Goal: Check status: Check status

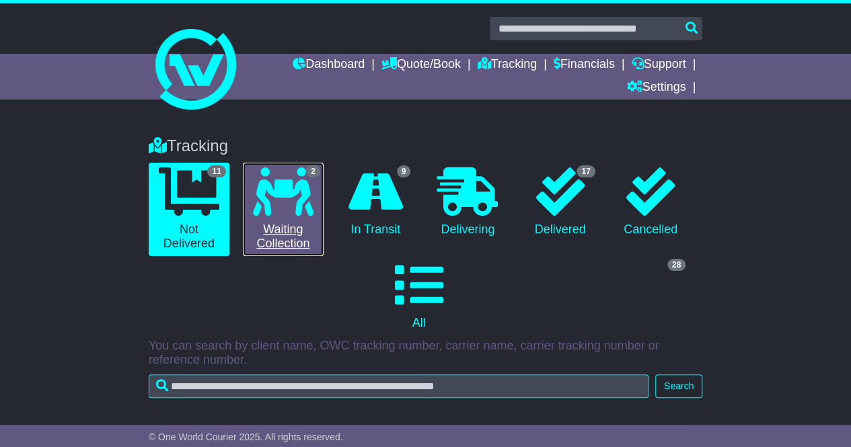
click at [305, 217] on link "2 Waiting Collection" at bounding box center [283, 210] width 81 height 94
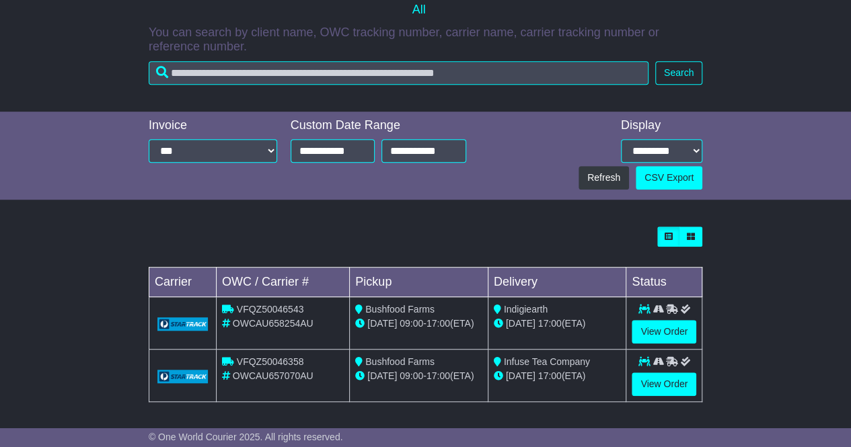
scroll to position [44, 0]
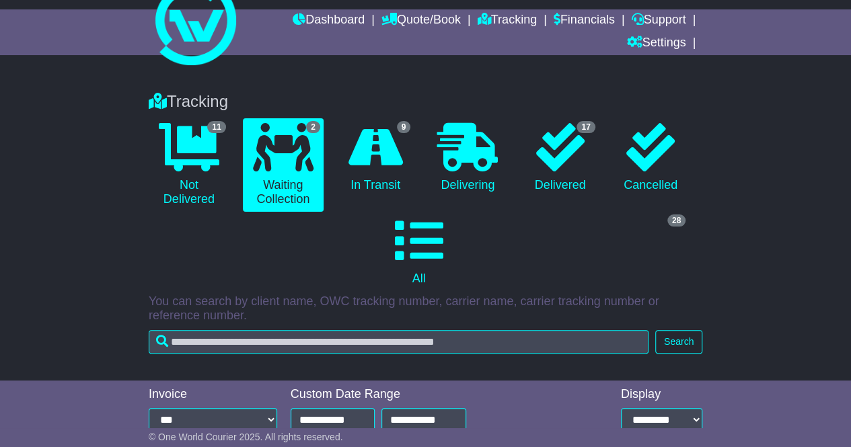
click at [417, 135] on li "9 In Transit" at bounding box center [375, 165] width 90 height 94
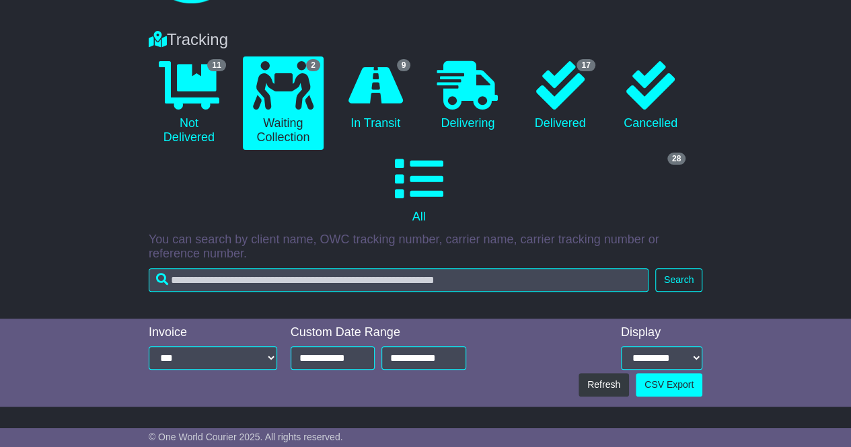
scroll to position [104, 0]
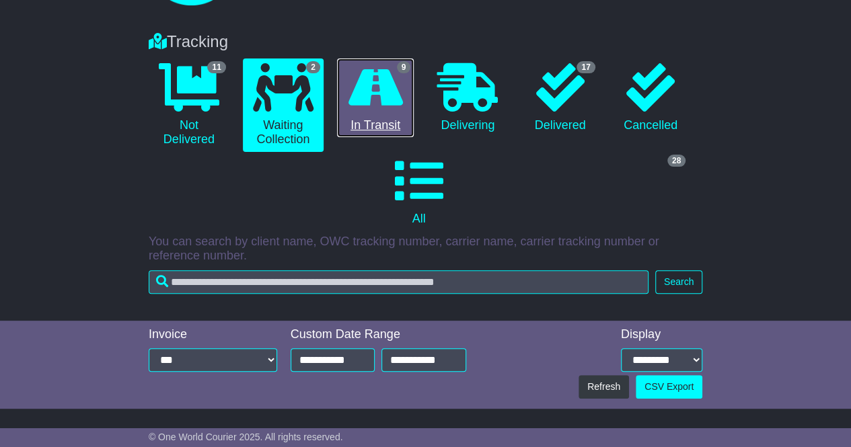
click at [381, 98] on icon at bounding box center [375, 87] width 54 height 48
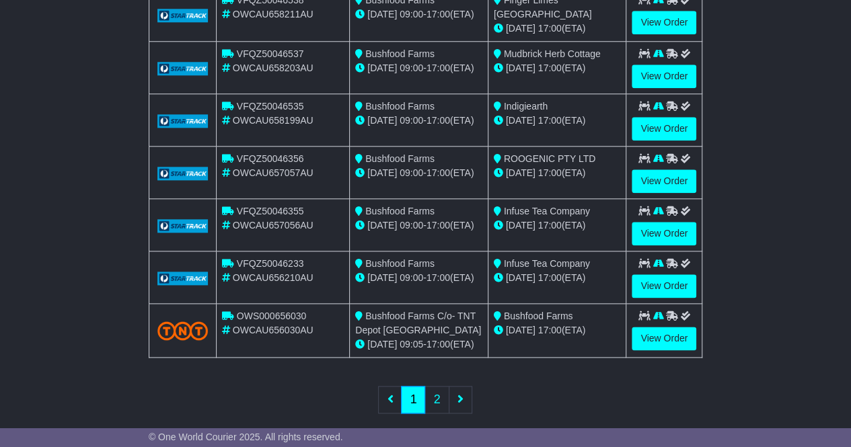
scroll to position [681, 0]
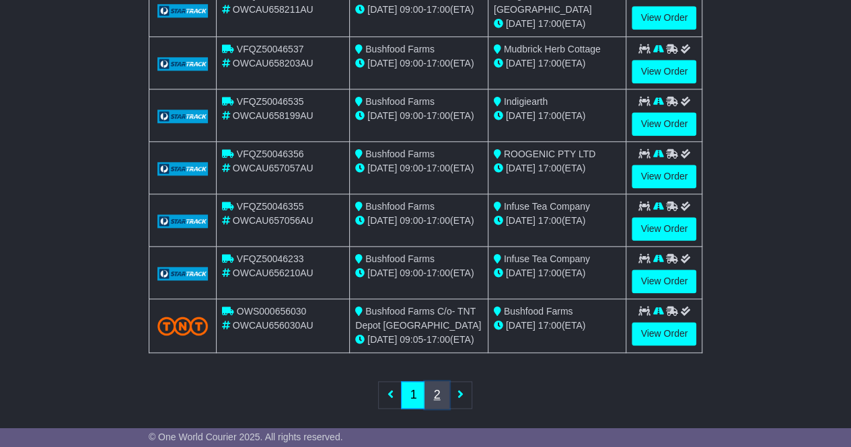
click at [436, 387] on link "2" at bounding box center [436, 395] width 24 height 28
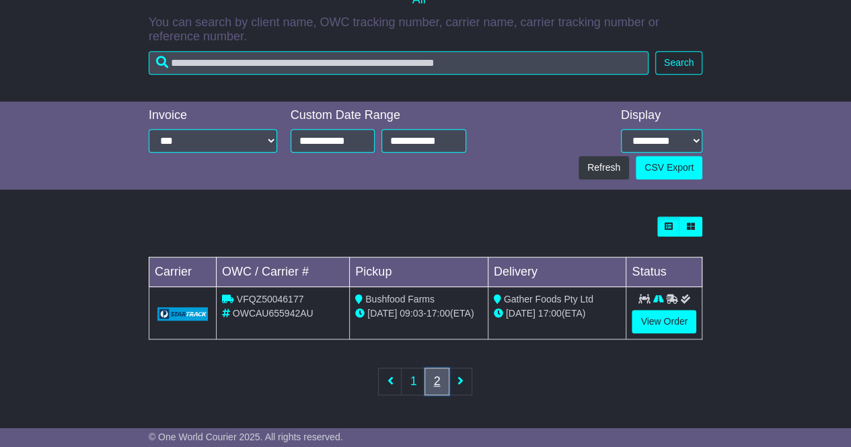
scroll to position [320, 0]
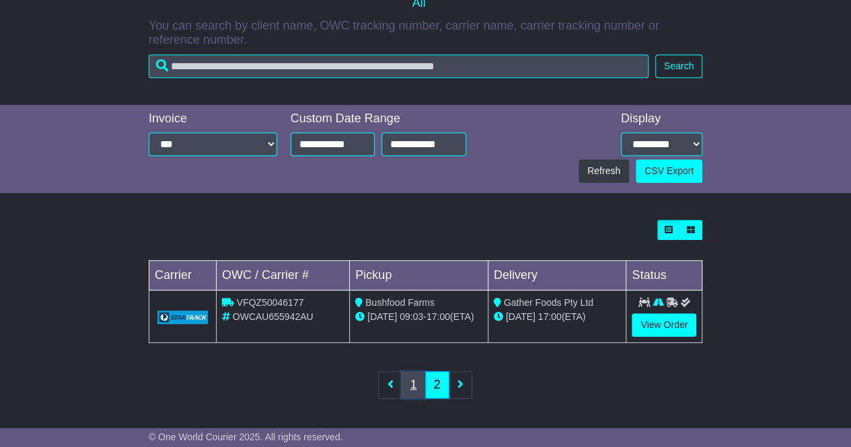
click at [416, 385] on link "1" at bounding box center [413, 385] width 24 height 28
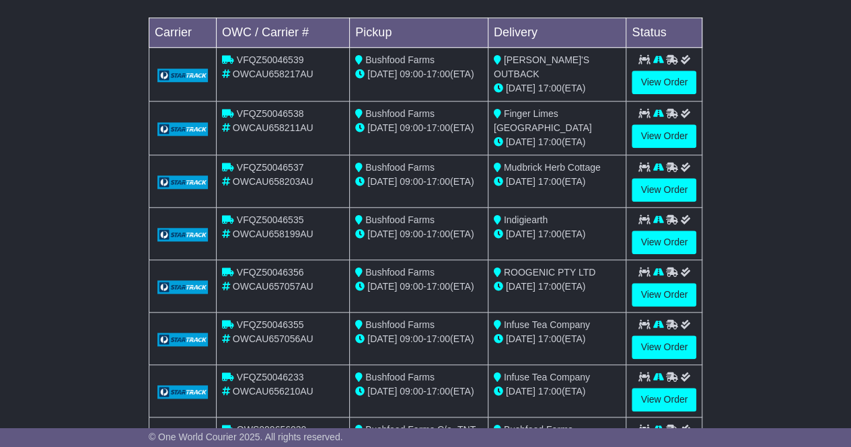
scroll to position [665, 0]
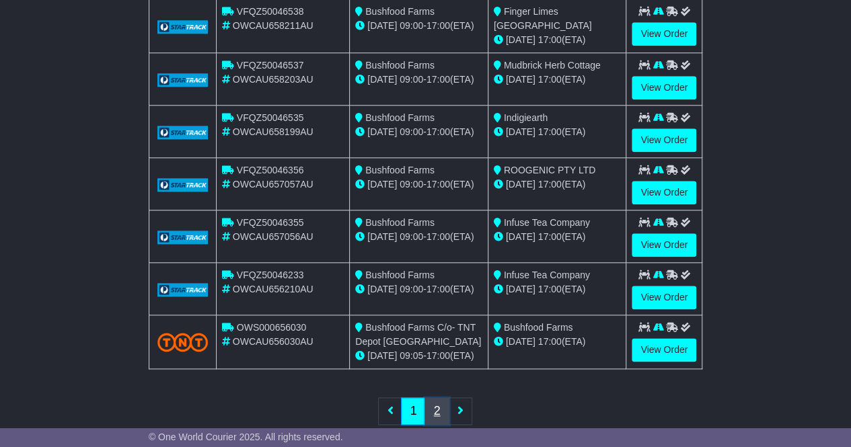
click at [442, 408] on link "2" at bounding box center [436, 412] width 24 height 28
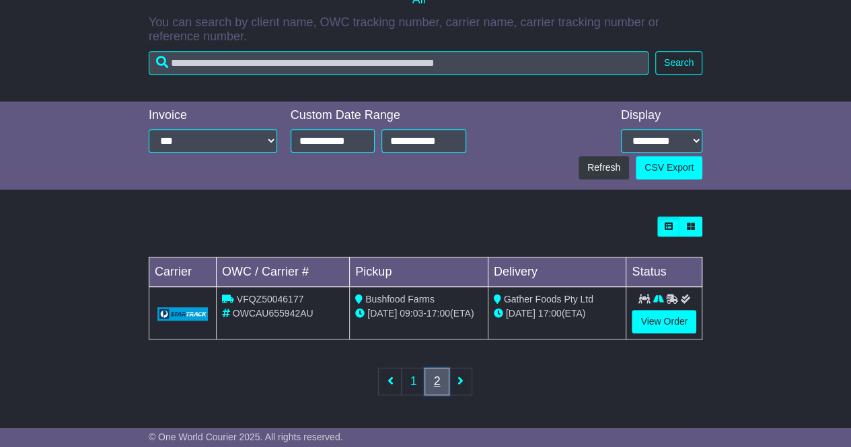
scroll to position [320, 0]
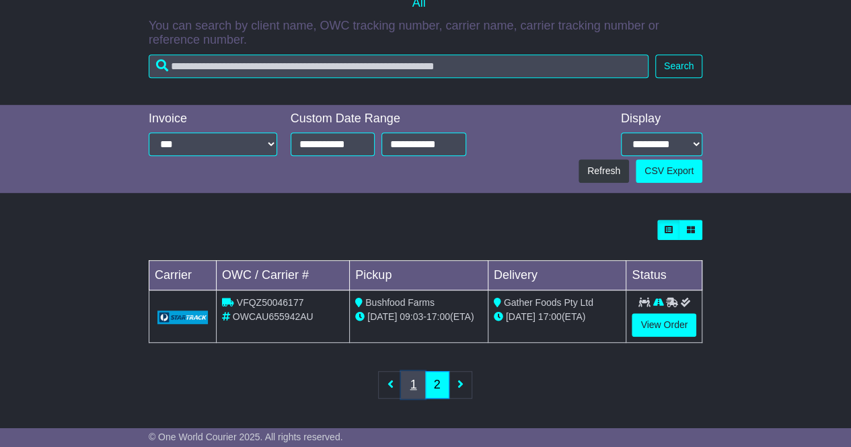
click at [418, 385] on link "1" at bounding box center [413, 385] width 24 height 28
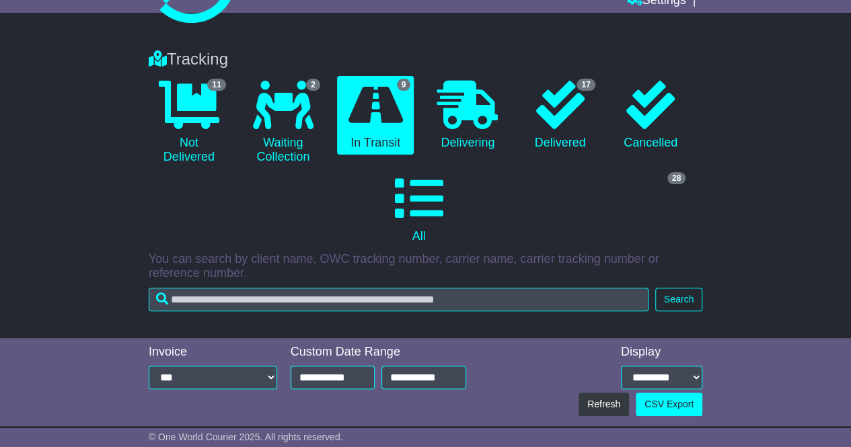
scroll to position [0, 0]
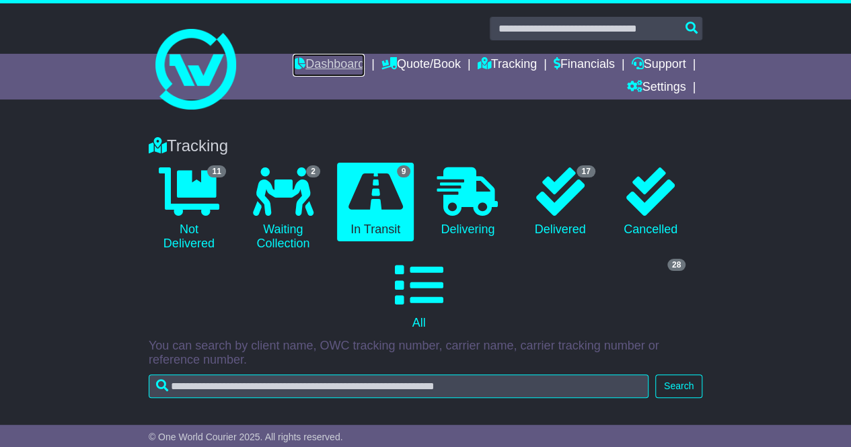
click at [322, 68] on link "Dashboard" at bounding box center [329, 65] width 72 height 23
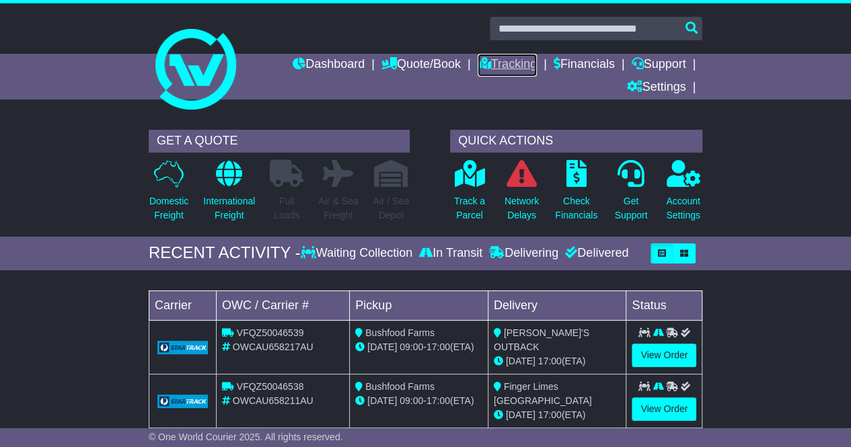
click at [505, 65] on link "Tracking" at bounding box center [507, 65] width 59 height 23
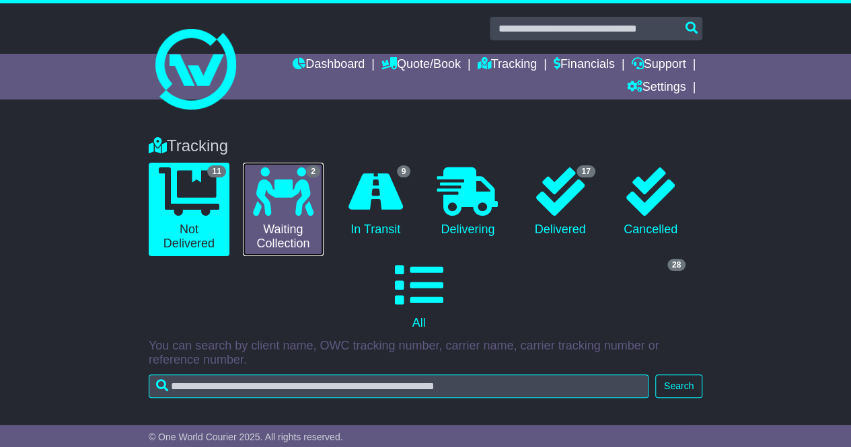
click at [285, 246] on link "2 Waiting Collection" at bounding box center [283, 210] width 81 height 94
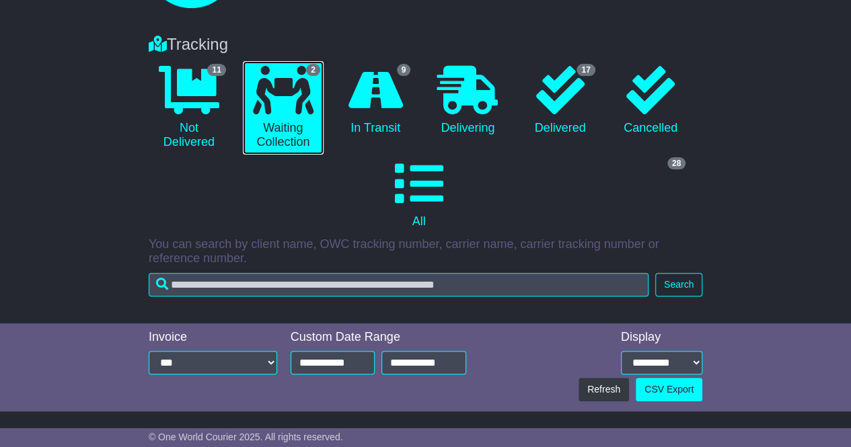
scroll to position [81, 0]
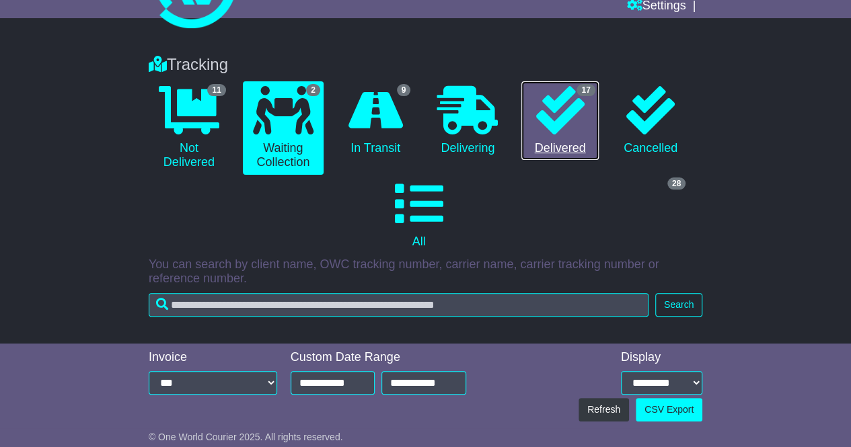
click at [542, 148] on link "17 Delivered" at bounding box center [559, 120] width 77 height 79
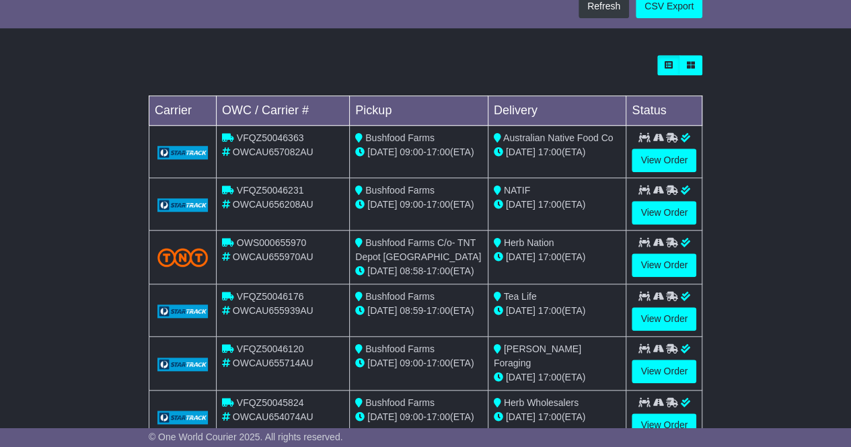
scroll to position [486, 0]
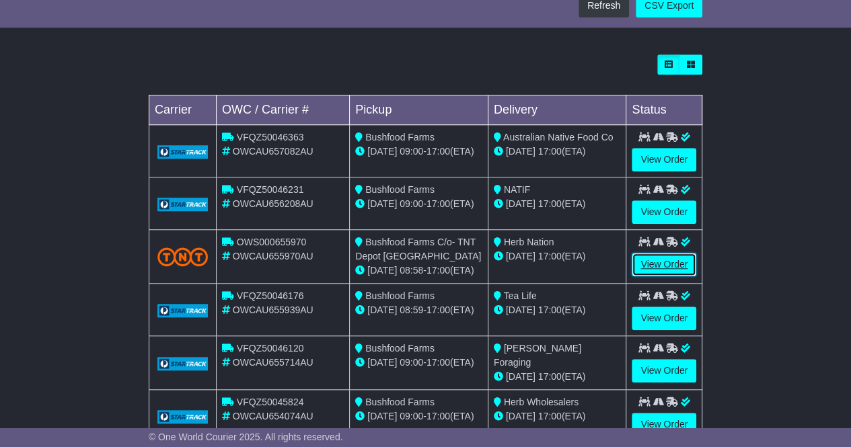
click at [675, 266] on link "View Order" at bounding box center [664, 265] width 65 height 24
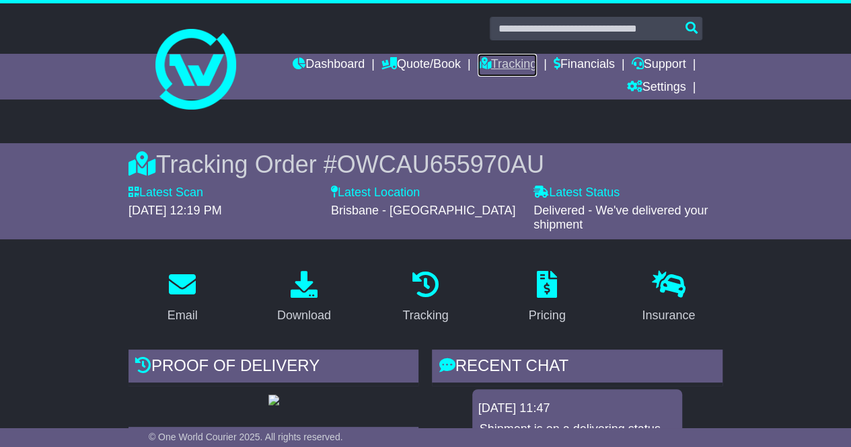
click at [522, 65] on link "Tracking" at bounding box center [507, 65] width 59 height 23
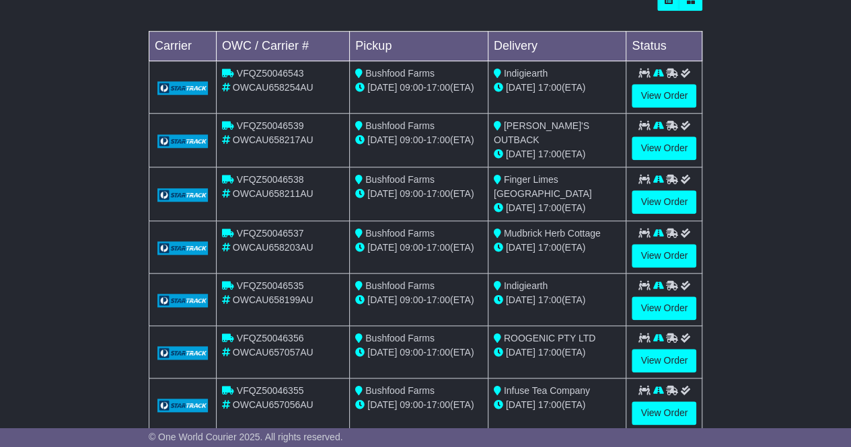
scroll to position [592, 0]
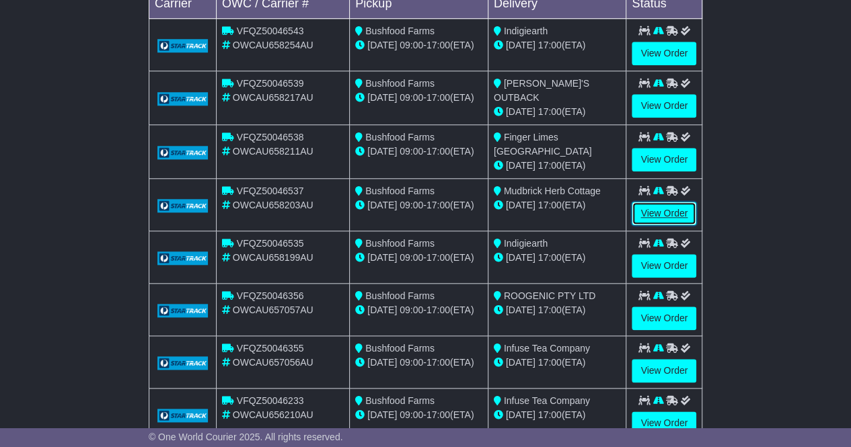
click at [659, 211] on link "View Order" at bounding box center [664, 214] width 65 height 24
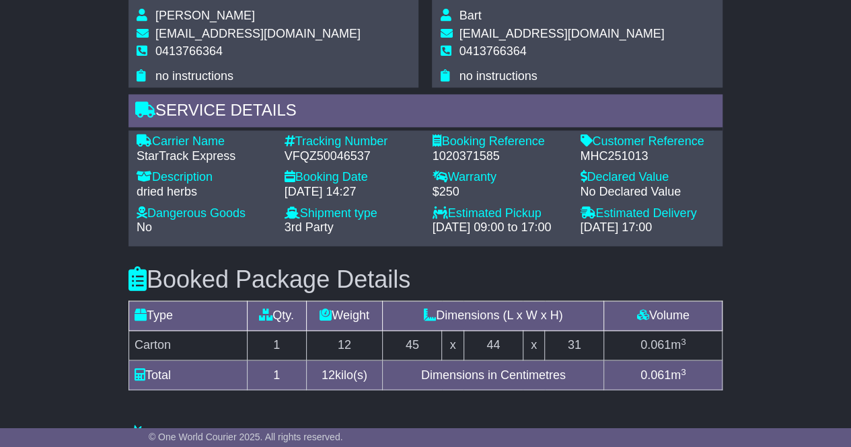
scroll to position [944, 0]
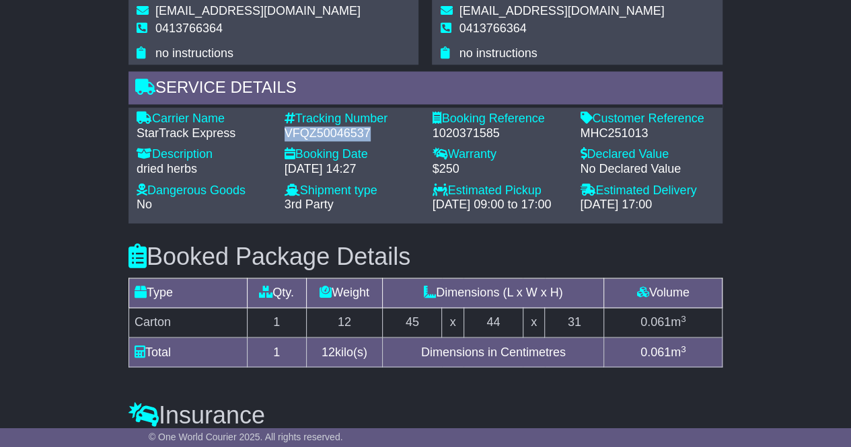
drag, startPoint x: 375, startPoint y: 128, endPoint x: 285, endPoint y: 130, distance: 90.2
click at [285, 130] on div "VFQZ50046537" at bounding box center [352, 133] width 135 height 15
copy div "VFQZ50046537"
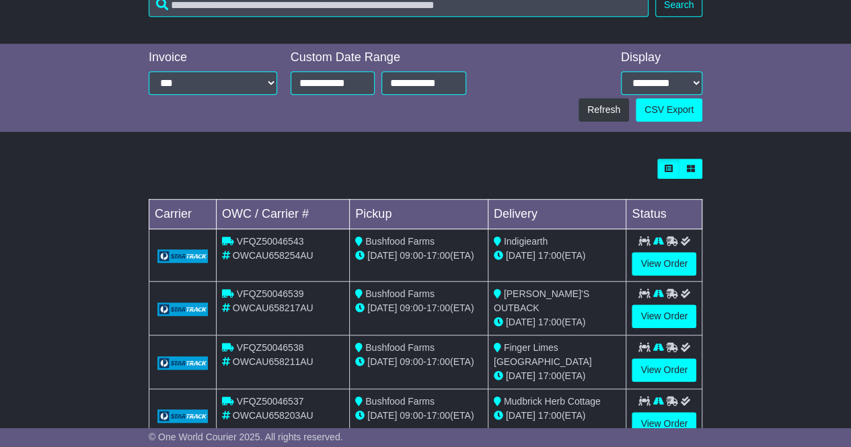
scroll to position [535, 0]
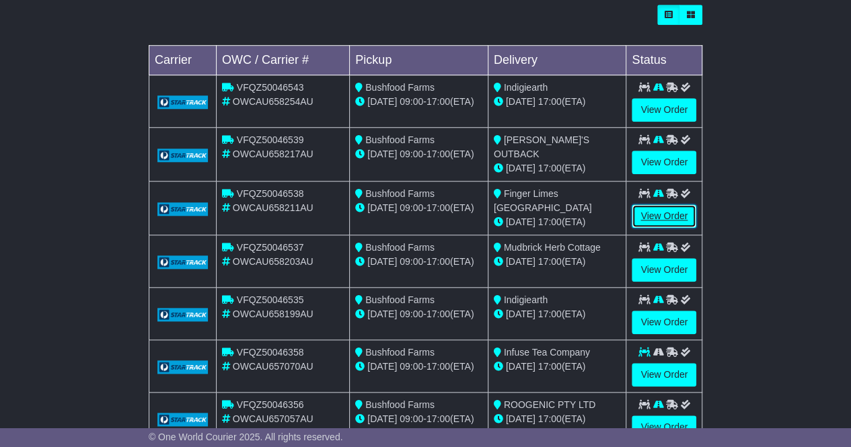
click at [655, 211] on link "View Order" at bounding box center [664, 217] width 65 height 24
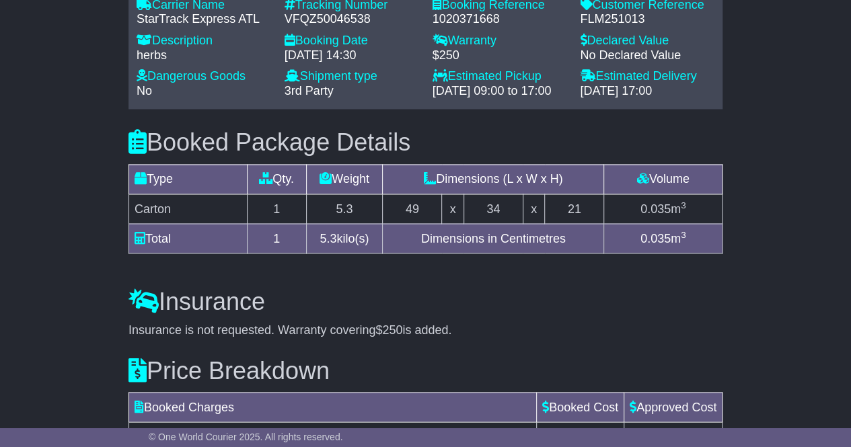
scroll to position [885, 0]
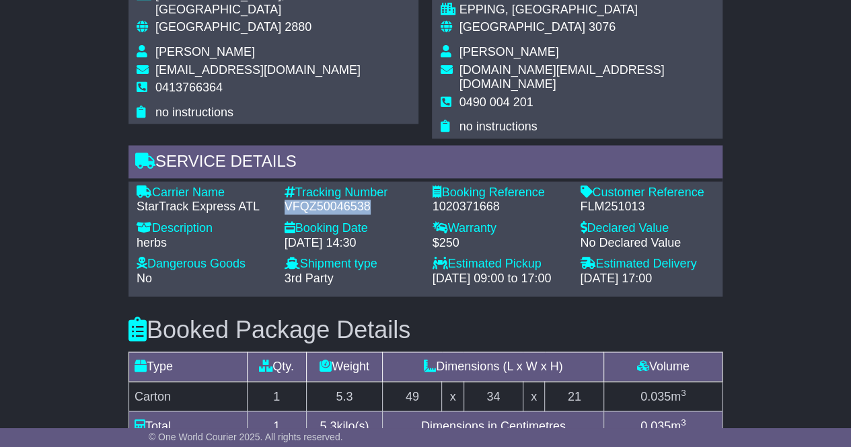
drag, startPoint x: 375, startPoint y: 188, endPoint x: 282, endPoint y: 188, distance: 93.5
click at [282, 188] on div "Tracking Number - VFQZ50046538" at bounding box center [352, 200] width 148 height 29
copy div "VFQZ50046538"
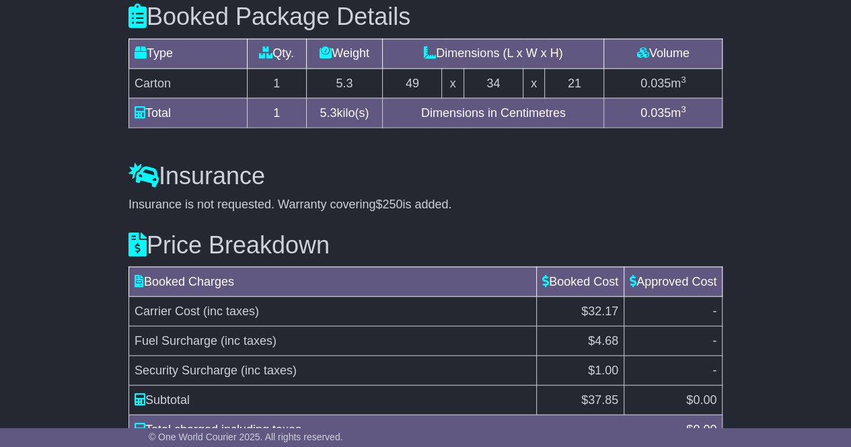
scroll to position [1268, 0]
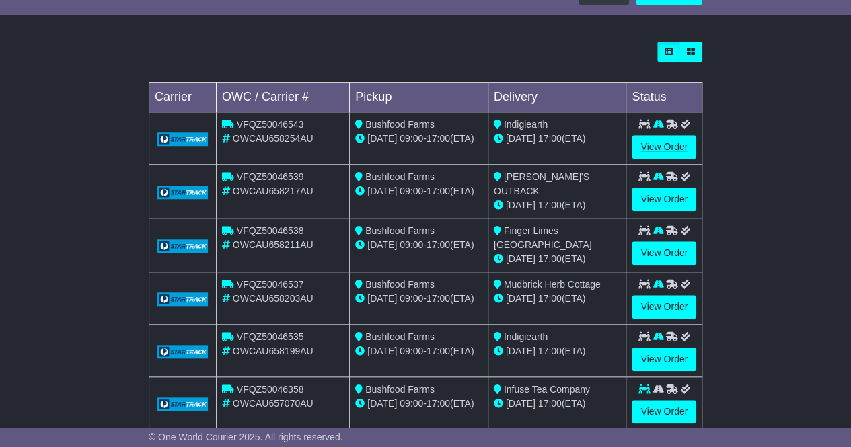
scroll to position [499, 0]
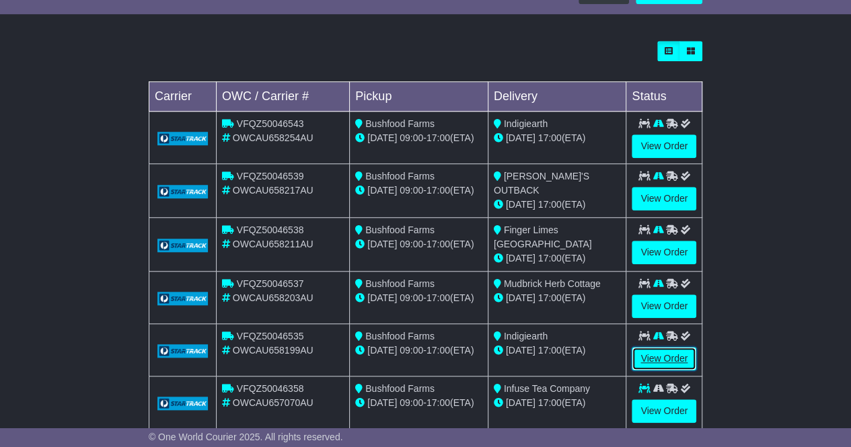
click at [652, 352] on link "View Order" at bounding box center [664, 359] width 65 height 24
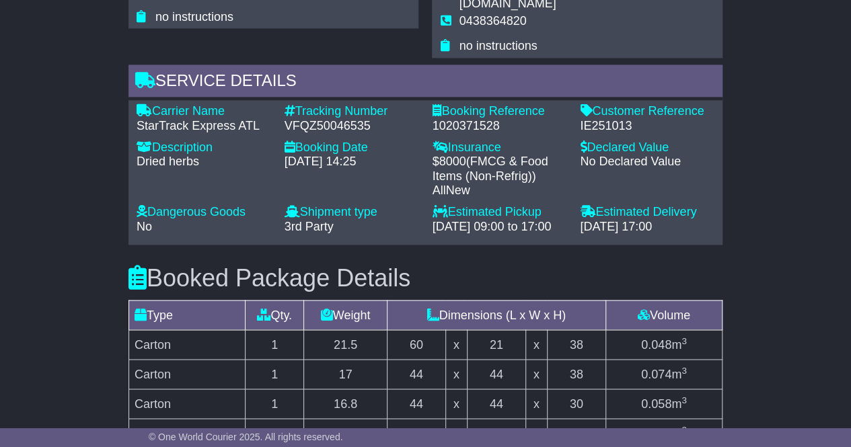
scroll to position [981, 0]
drag, startPoint x: 373, startPoint y: 96, endPoint x: 287, endPoint y: 94, distance: 85.4
click at [287, 118] on div "VFQZ50046535" at bounding box center [352, 125] width 135 height 15
copy div "VFQZ50046535"
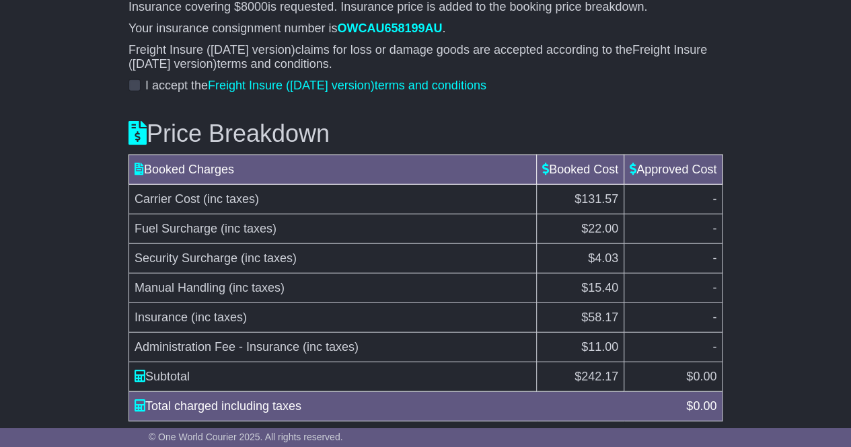
scroll to position [1559, 0]
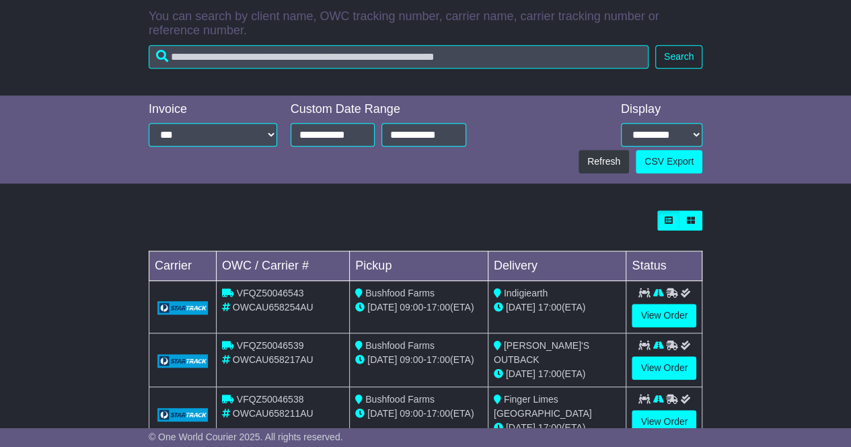
scroll to position [318, 0]
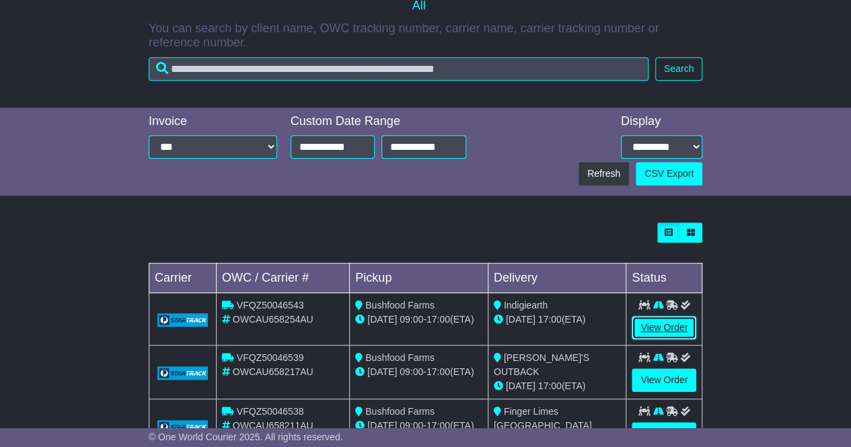
click at [678, 329] on link "View Order" at bounding box center [664, 328] width 65 height 24
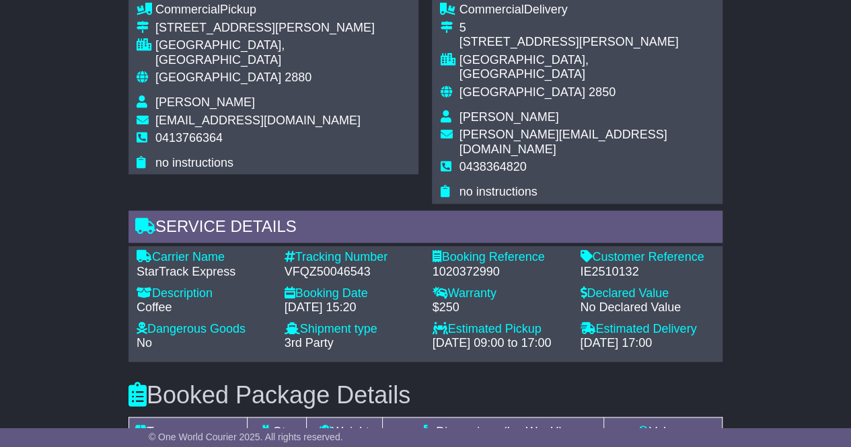
scroll to position [838, 0]
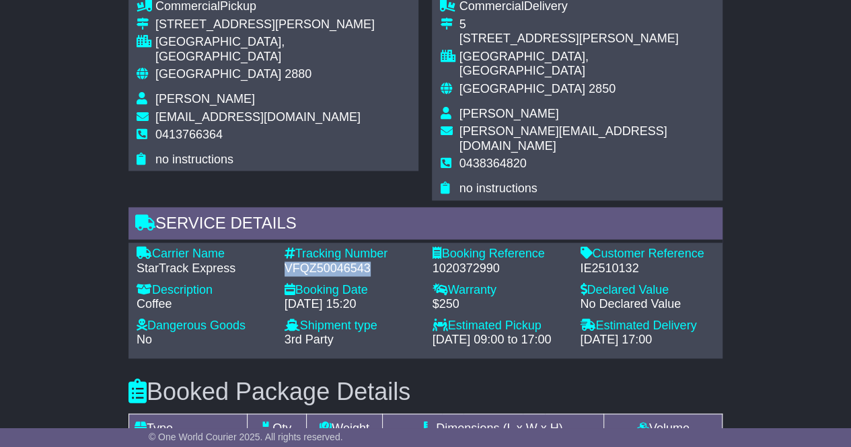
drag, startPoint x: 373, startPoint y: 236, endPoint x: 279, endPoint y: 240, distance: 94.3
click at [279, 247] on div "Tracking Number - VFQZ50046543" at bounding box center [352, 261] width 148 height 29
copy div "VFQZ50046543"
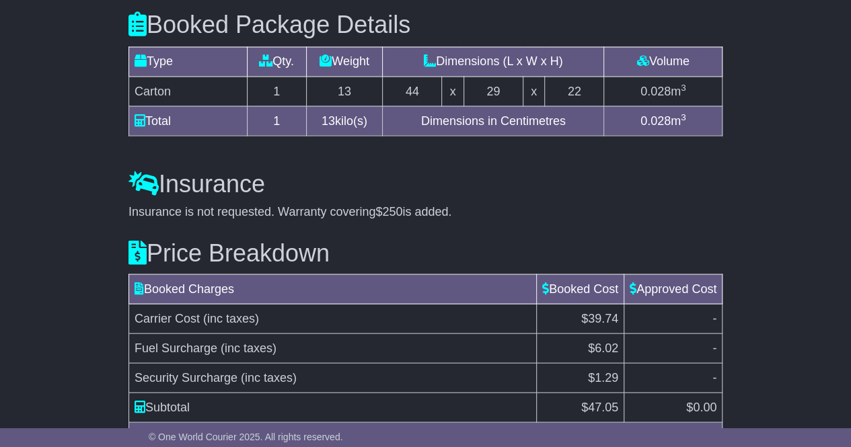
scroll to position [1268, 0]
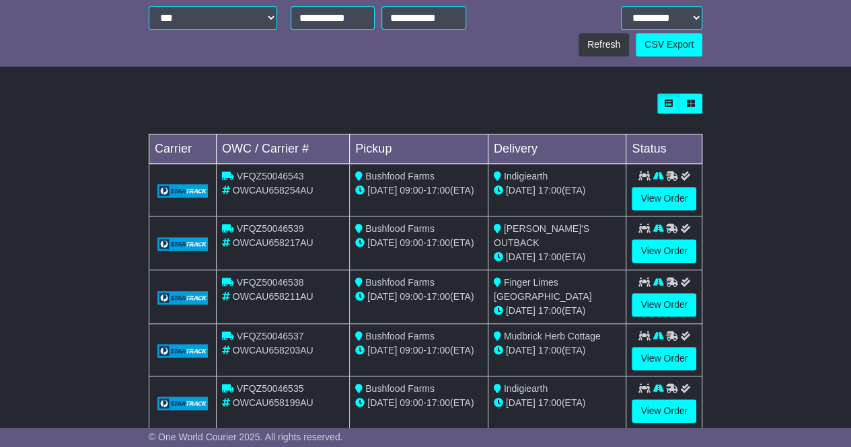
scroll to position [448, 0]
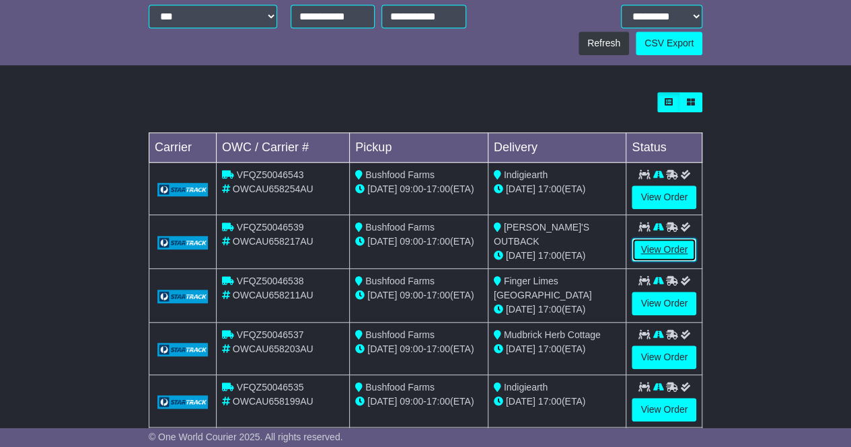
click at [647, 239] on link "View Order" at bounding box center [664, 250] width 65 height 24
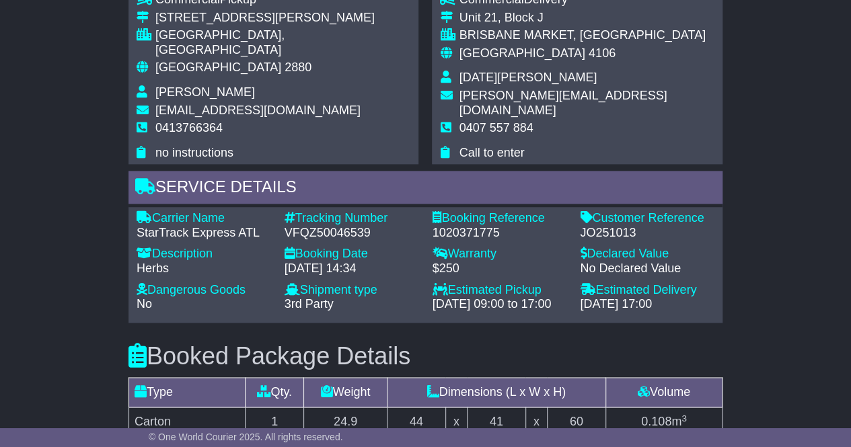
scroll to position [846, 0]
drag, startPoint x: 375, startPoint y: 216, endPoint x: 285, endPoint y: 213, distance: 90.9
click at [285, 225] on div "VFQZ50046539" at bounding box center [352, 232] width 135 height 15
copy div "VFQZ50046539"
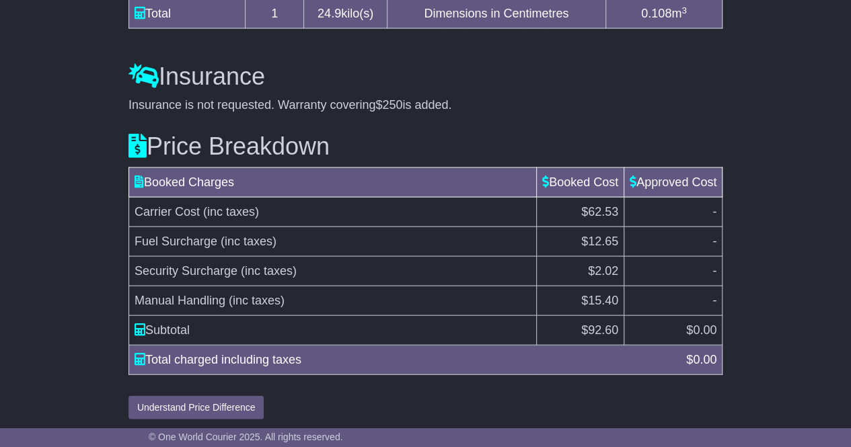
scroll to position [1283, 0]
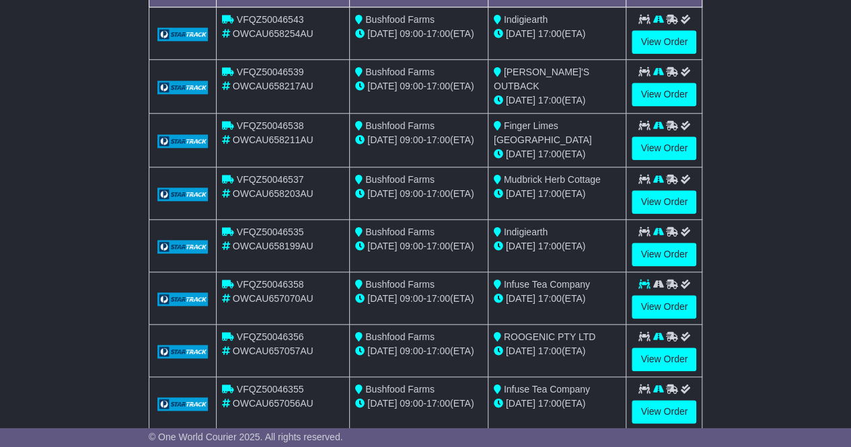
scroll to position [604, 0]
